Goal: Information Seeking & Learning: Learn about a topic

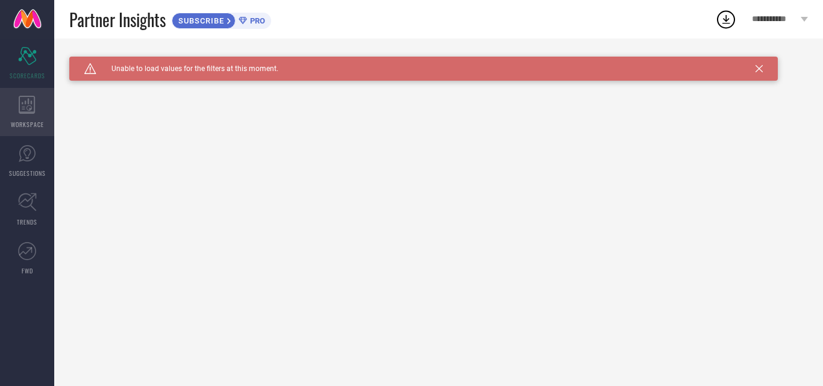
click at [20, 108] on icon at bounding box center [27, 105] width 16 height 18
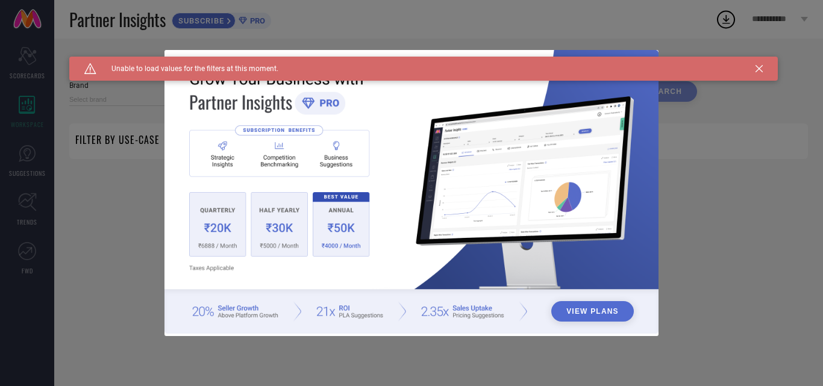
type input "1 STOP FASHION"
type input "All"
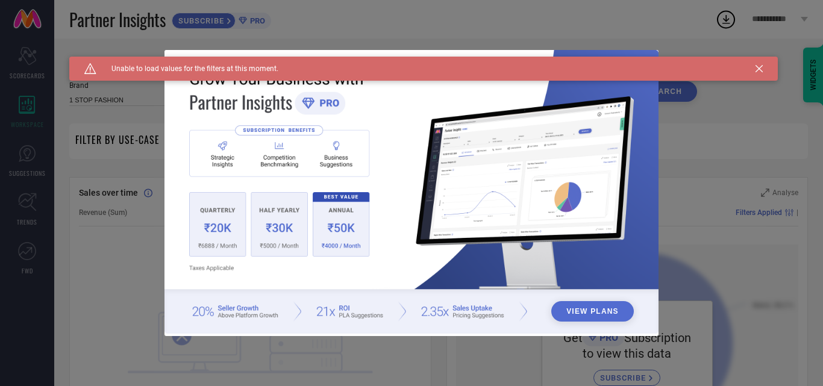
click at [758, 66] on icon at bounding box center [758, 68] width 7 height 7
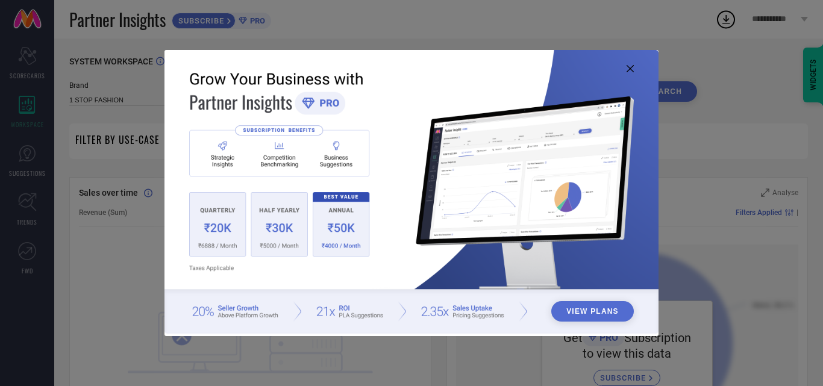
click at [631, 69] on icon at bounding box center [629, 68] width 7 height 7
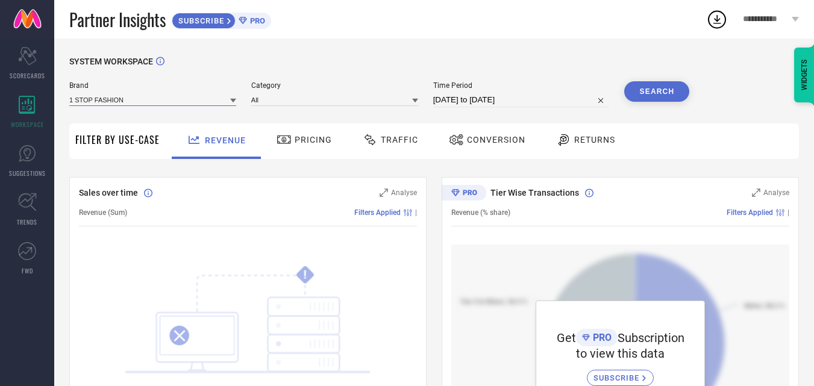
click at [193, 98] on input at bounding box center [152, 99] width 167 height 13
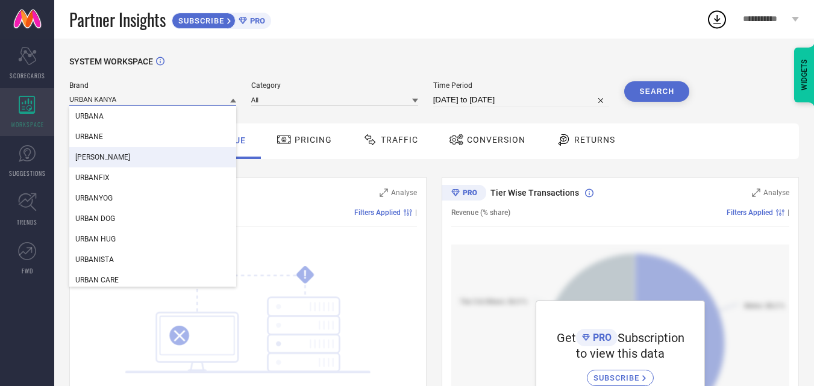
type input "URBAN KANYA"
click at [28, 117] on div "WORKSPACE" at bounding box center [27, 112] width 54 height 48
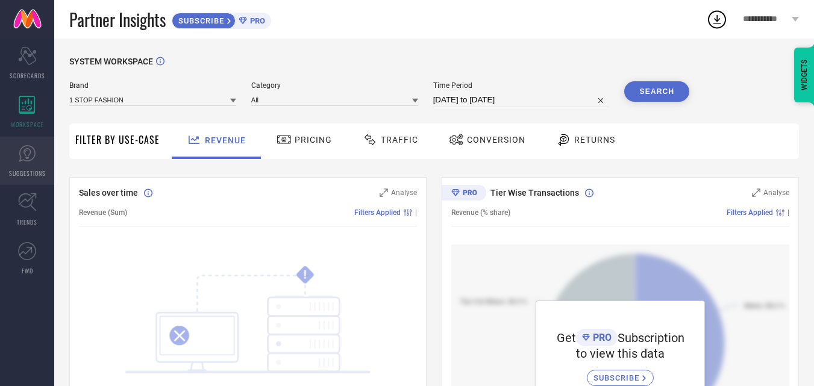
click at [34, 167] on link "SUGGESTIONS" at bounding box center [27, 161] width 54 height 48
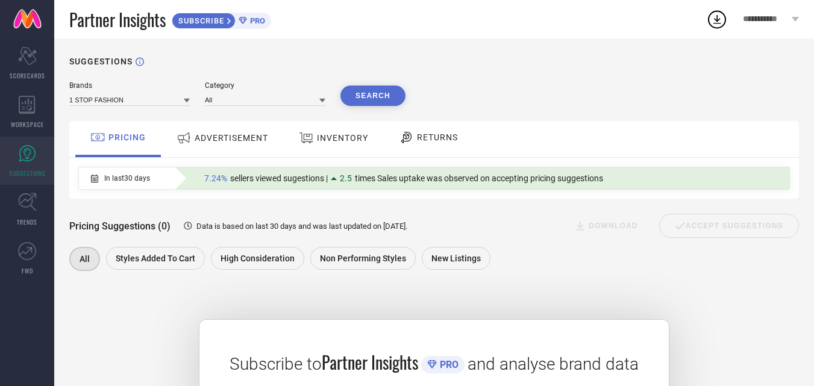
click at [252, 142] on span "ADVERTISEMENT" at bounding box center [231, 138] width 73 height 10
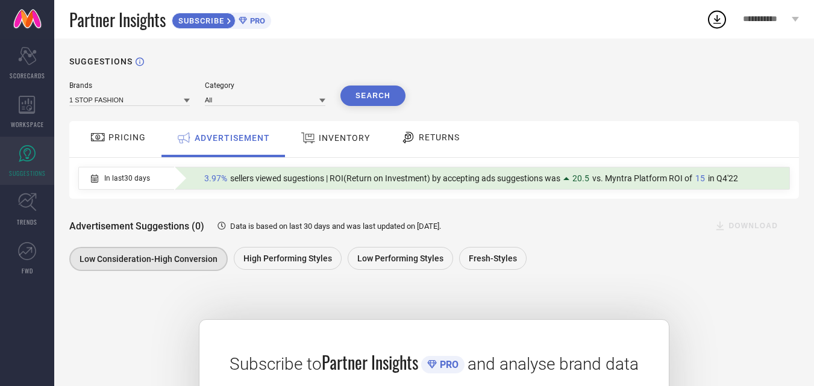
click at [310, 142] on icon at bounding box center [308, 137] width 14 height 11
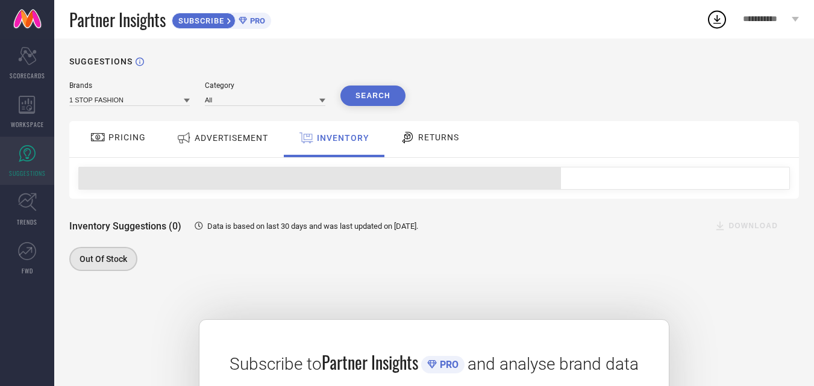
click at [417, 129] on div "RETURNS" at bounding box center [429, 137] width 65 height 20
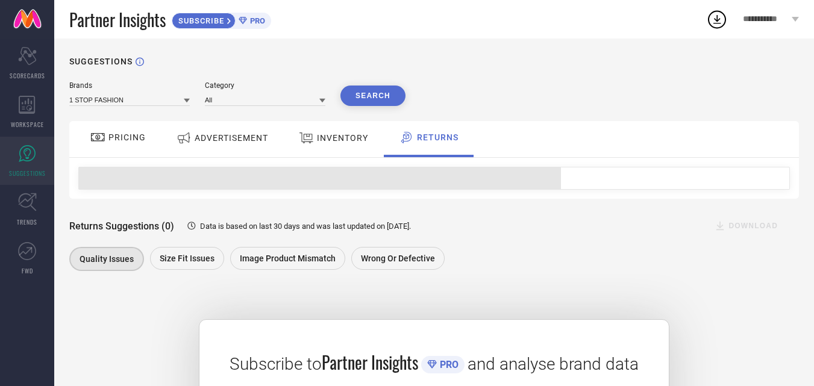
click at [240, 184] on span at bounding box center [320, 178] width 482 height 22
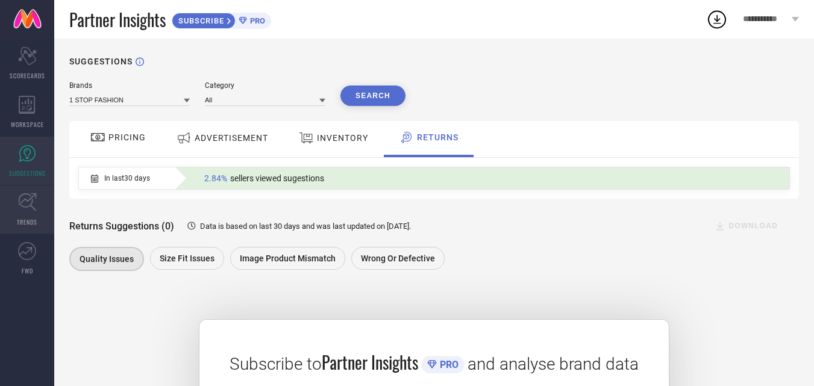
click at [25, 215] on link "TRENDS" at bounding box center [27, 209] width 54 height 48
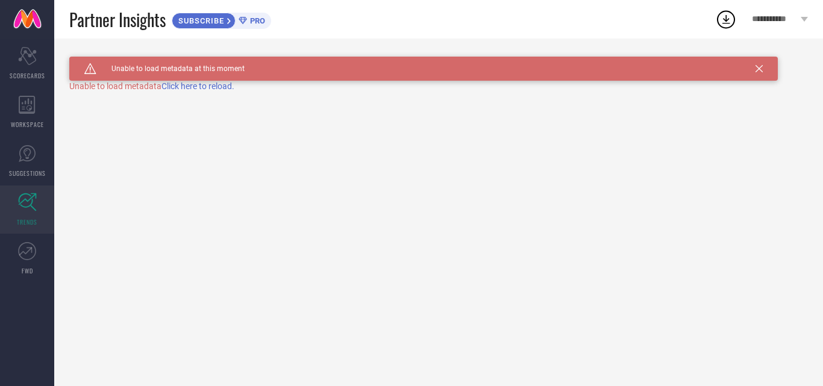
click at [211, 90] on span "Click here to reload." at bounding box center [197, 86] width 73 height 10
click at [33, 254] on icon at bounding box center [27, 251] width 18 height 18
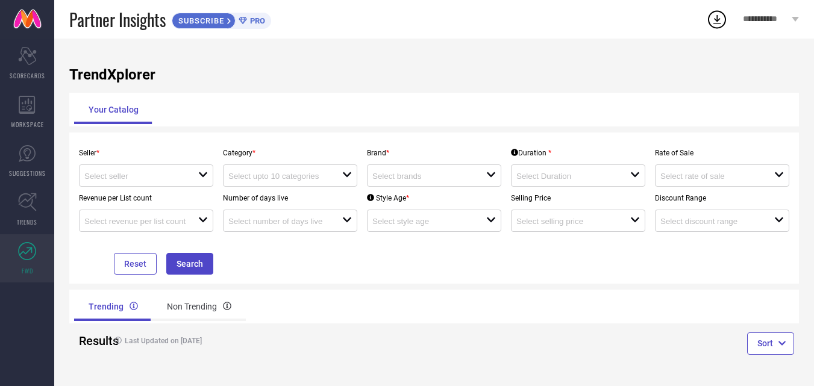
scroll to position [1, 0]
click at [207, 175] on icon "open" at bounding box center [203, 175] width 10 height 10
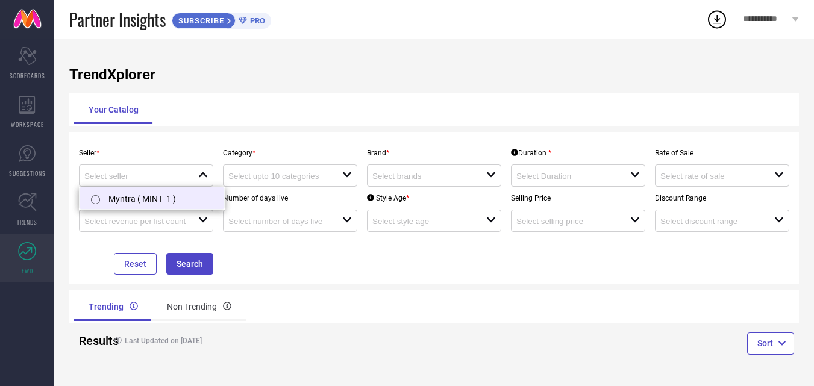
click at [154, 200] on li "Myntra ( MINT_1 )" at bounding box center [151, 198] width 145 height 22
type input "Myntra ( MINT_1 )"
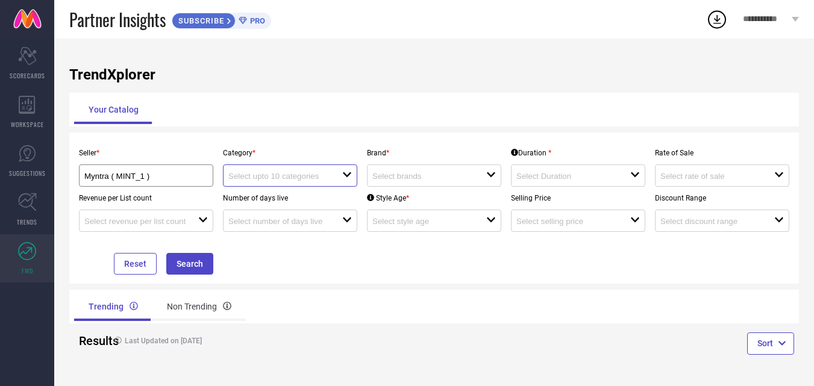
click at [300, 179] on input at bounding box center [279, 176] width 102 height 9
click at [399, 173] on input at bounding box center [423, 176] width 102 height 9
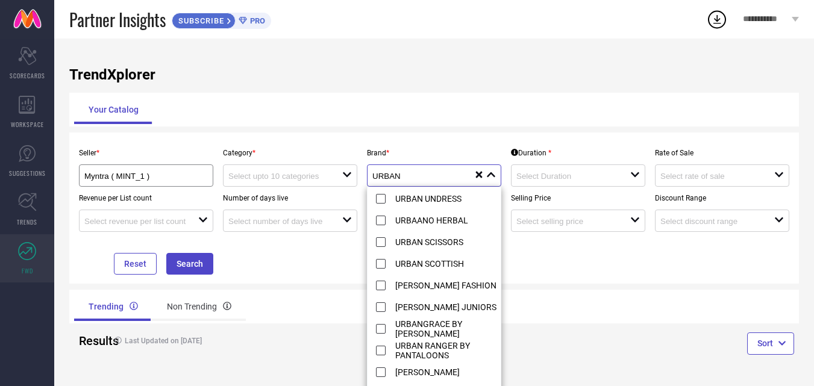
scroll to position [650, 0]
type input "URBAN KANYA"
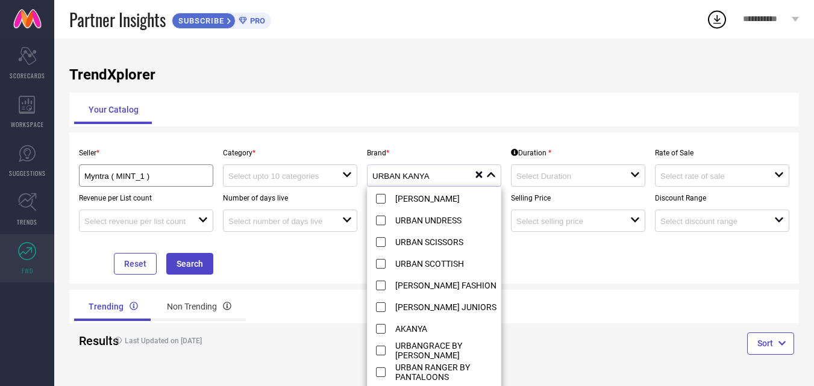
click at [465, 281] on li "[PERSON_NAME] FASHION" at bounding box center [439, 285] width 145 height 22
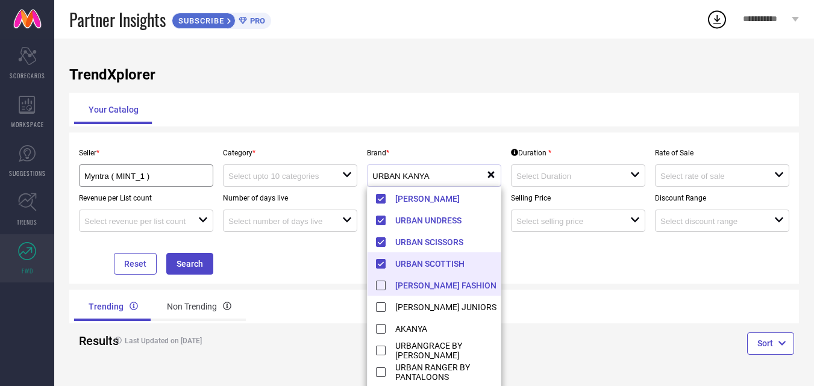
click at [379, 263] on li "URBAN SCOTTISH" at bounding box center [439, 263] width 145 height 22
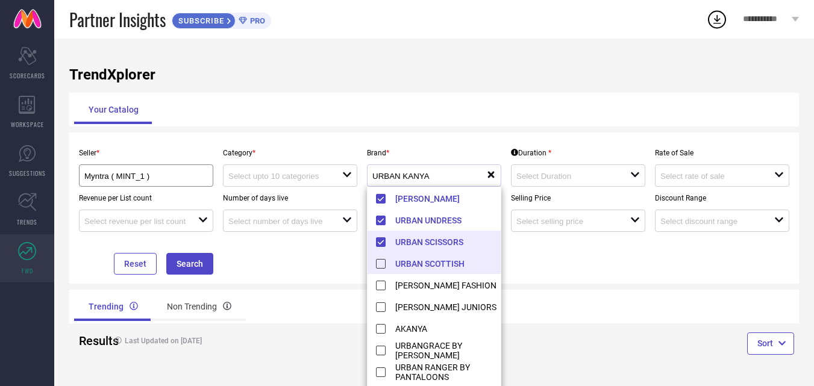
click at [381, 247] on li "URBAN SCISSORS" at bounding box center [439, 242] width 145 height 22
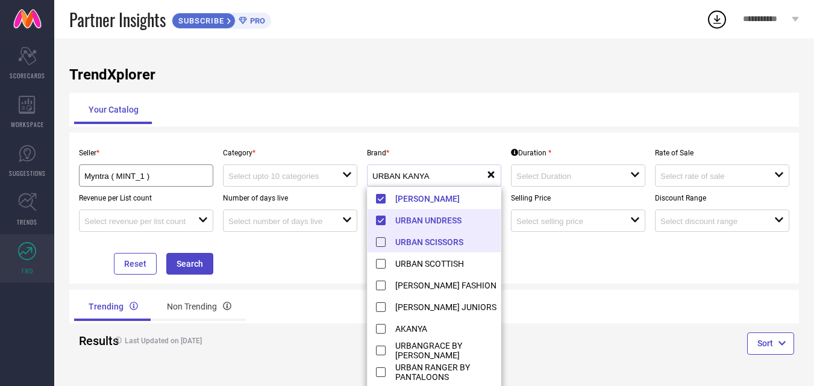
click at [383, 220] on li "URBAN UNDRESS" at bounding box center [439, 220] width 145 height 22
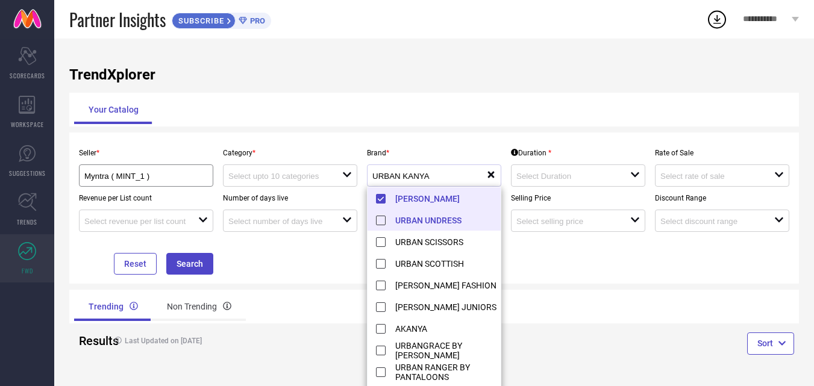
click at [382, 199] on li "[PERSON_NAME]" at bounding box center [439, 198] width 145 height 22
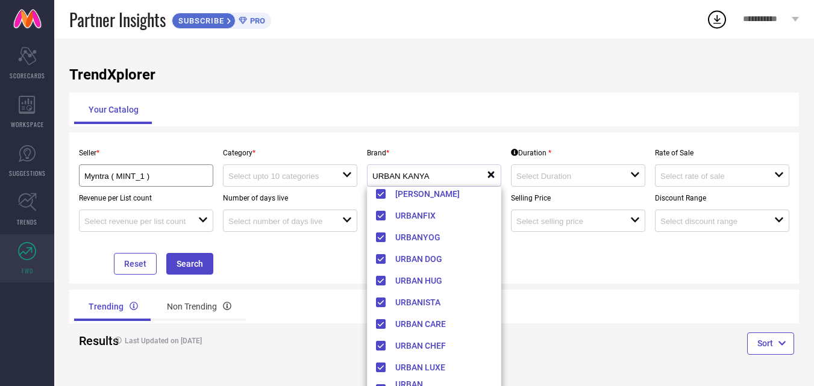
scroll to position [0, 0]
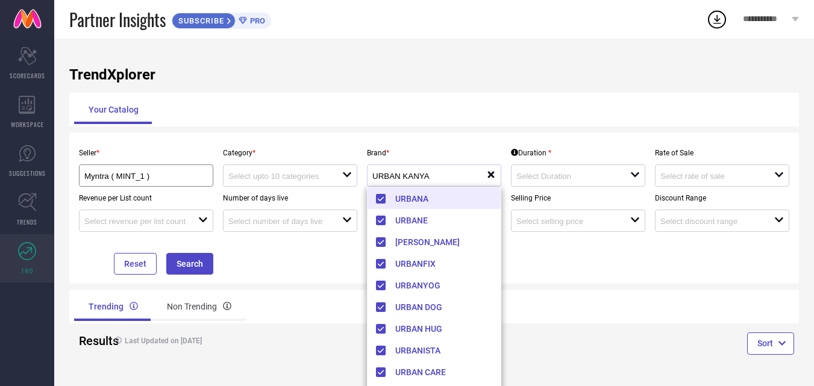
click at [385, 198] on li "URBANA" at bounding box center [439, 198] width 145 height 22
click at [381, 219] on li "[PERSON_NAME]" at bounding box center [439, 220] width 145 height 22
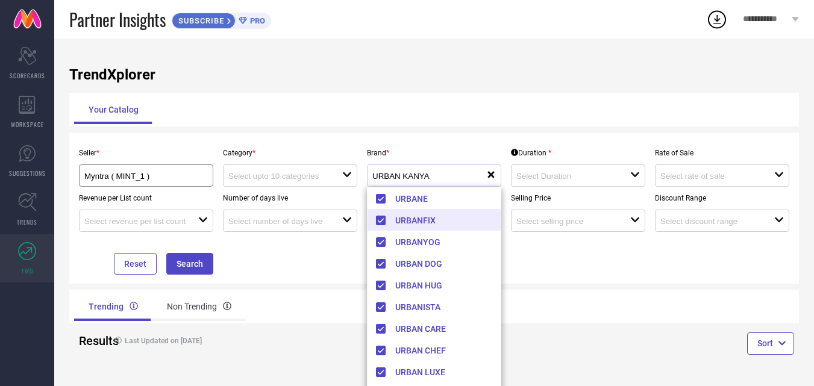
click at [381, 220] on li "URBANFIX" at bounding box center [439, 220] width 145 height 22
click at [381, 220] on li "URBANYOG" at bounding box center [439, 220] width 145 height 22
click at [381, 220] on li "URBAN DOG" at bounding box center [439, 220] width 145 height 22
click at [381, 220] on li "URBAN HUG" at bounding box center [439, 220] width 145 height 22
click at [381, 220] on li "URBANISTA" at bounding box center [439, 220] width 145 height 22
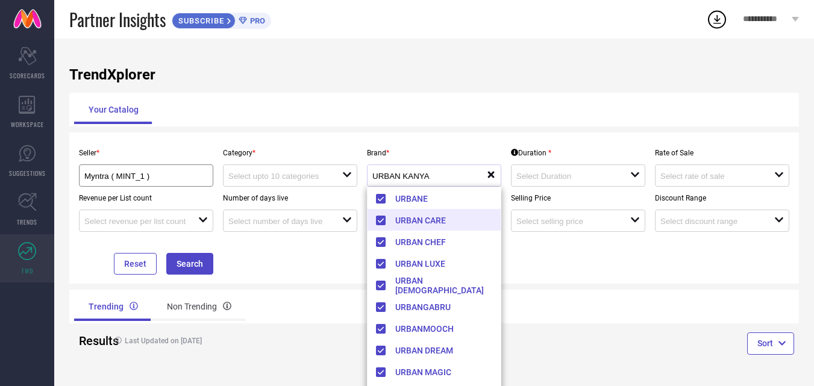
click at [381, 220] on li "URBAN CARE" at bounding box center [439, 220] width 145 height 22
click at [381, 220] on li "URBAN CHEF" at bounding box center [439, 220] width 145 height 22
click at [381, 220] on li "URBAN LUXE" at bounding box center [439, 220] width 145 height 22
click at [381, 220] on li "URBAN [DEMOGRAPHIC_DATA]" at bounding box center [439, 220] width 145 height 22
click at [381, 220] on li "URBANGABRU" at bounding box center [439, 220] width 145 height 22
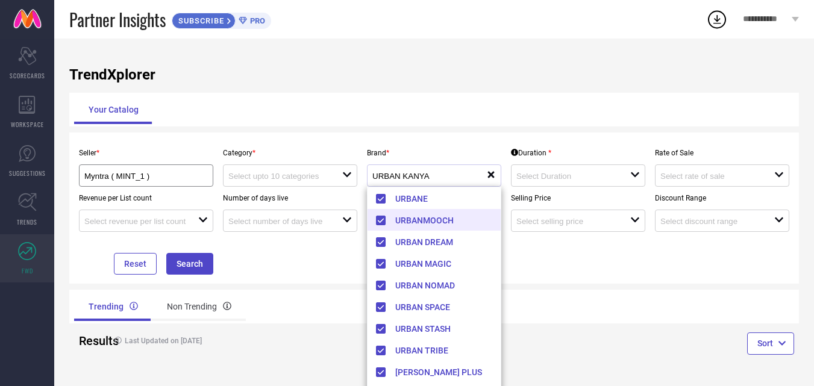
click at [381, 220] on li "URBANMOOCH" at bounding box center [439, 220] width 145 height 22
click at [381, 220] on li "URBAN DREAM" at bounding box center [439, 220] width 145 height 22
click at [381, 220] on li "URBAN MAGIC" at bounding box center [439, 220] width 145 height 22
click at [381, 220] on li "URBAN NOMAD" at bounding box center [439, 220] width 145 height 22
click at [381, 220] on li "URBAN SPACE" at bounding box center [439, 220] width 145 height 22
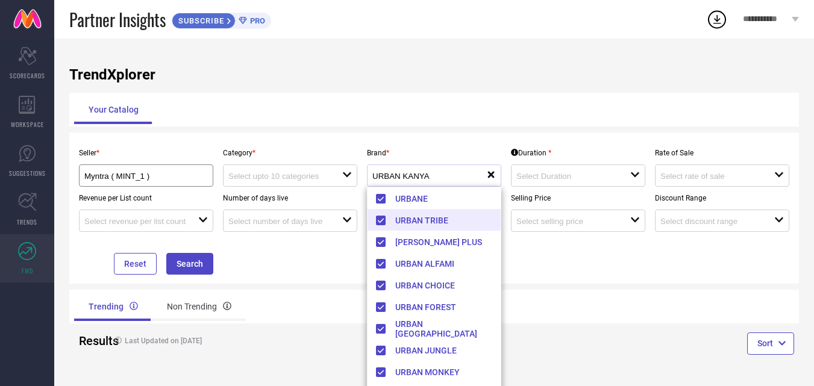
click at [381, 220] on li "URBAN TRIBE" at bounding box center [439, 220] width 145 height 22
click at [381, 220] on li "[PERSON_NAME] PLUS" at bounding box center [439, 220] width 145 height 22
click at [381, 220] on li "URBAN ALFAMI" at bounding box center [439, 220] width 145 height 22
click at [381, 220] on li "URBAN CHOICE" at bounding box center [439, 220] width 145 height 22
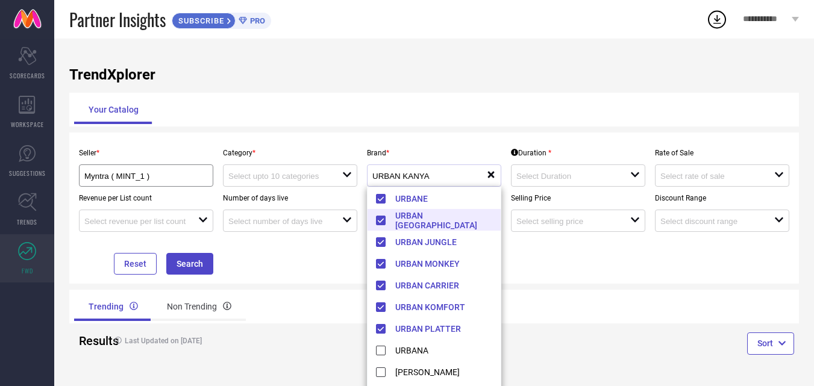
click at [381, 220] on li "URBAN [GEOGRAPHIC_DATA]" at bounding box center [439, 220] width 145 height 22
click at [381, 220] on li "URBAN JUNGLE" at bounding box center [439, 220] width 145 height 22
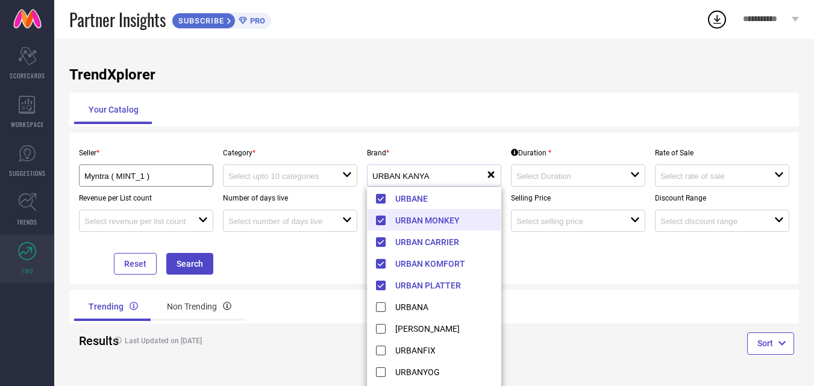
click at [381, 220] on li "URBAN MONKEY" at bounding box center [439, 220] width 145 height 22
click at [381, 220] on li "URBAN CARRIER" at bounding box center [439, 220] width 145 height 22
click at [381, 220] on li "URBAN KOMFORT" at bounding box center [439, 220] width 145 height 22
click at [381, 220] on li "URBAN PLATTER" at bounding box center [439, 220] width 145 height 22
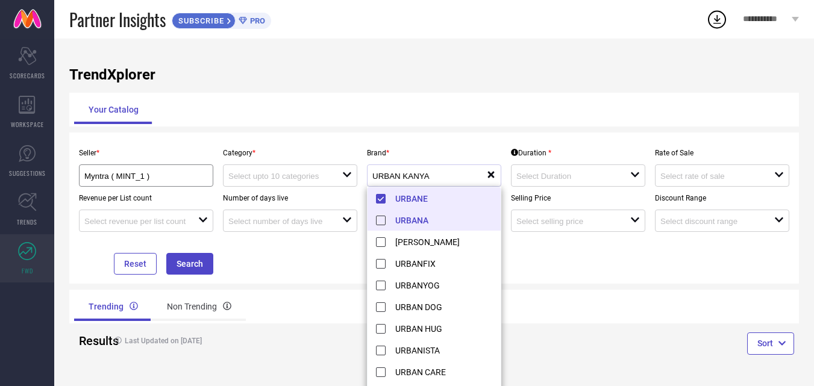
click at [381, 199] on li "URBANE" at bounding box center [439, 198] width 145 height 22
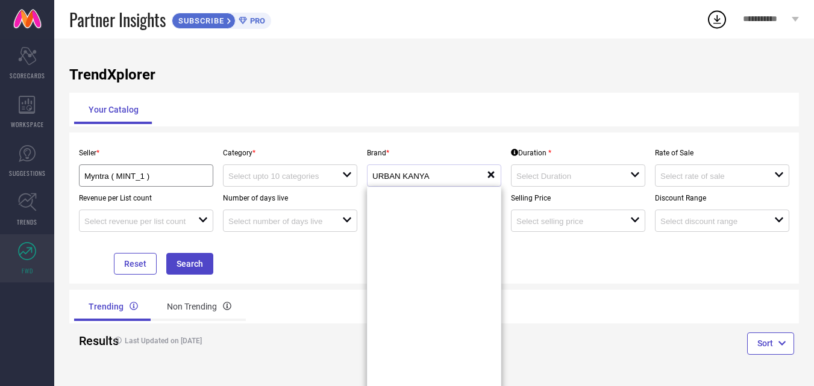
click at [620, 335] on div "Sort" at bounding box center [616, 345] width 365 height 44
